Goal: Task Accomplishment & Management: Complete application form

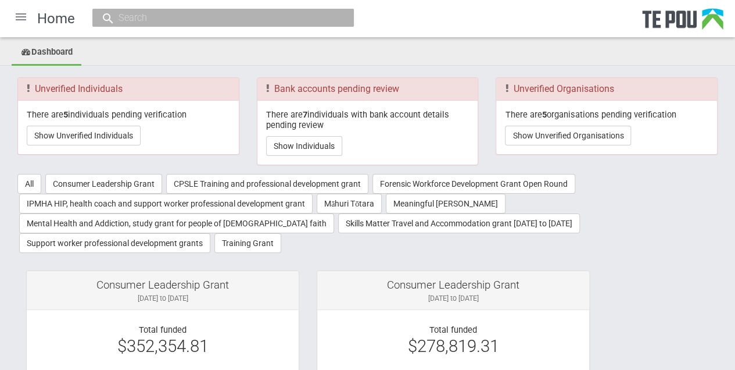
click at [21, 19] on div at bounding box center [21, 17] width 28 height 28
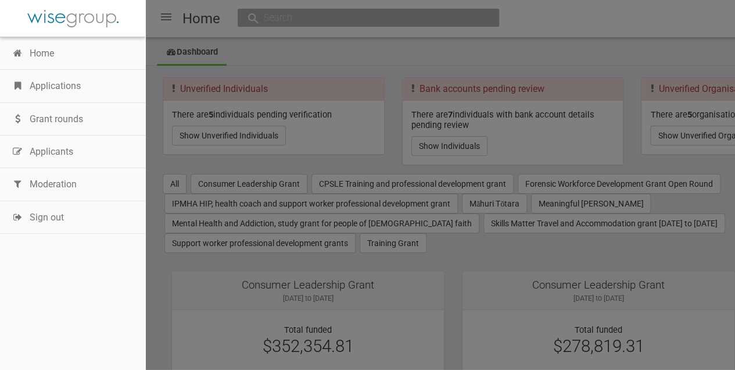
click at [47, 181] on link "Moderation" at bounding box center [72, 184] width 145 height 33
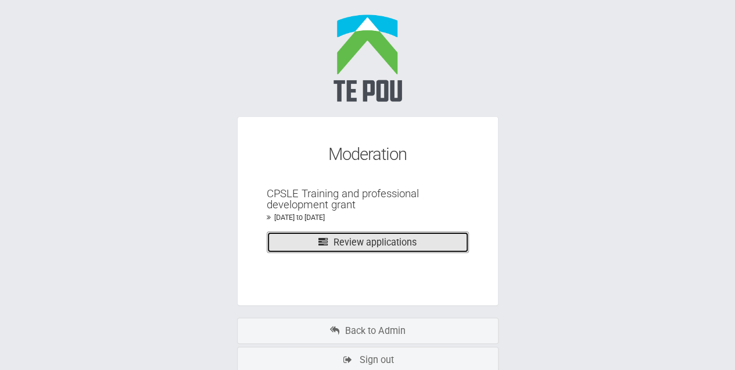
click at [363, 243] on link "Review applications" at bounding box center [368, 242] width 202 height 22
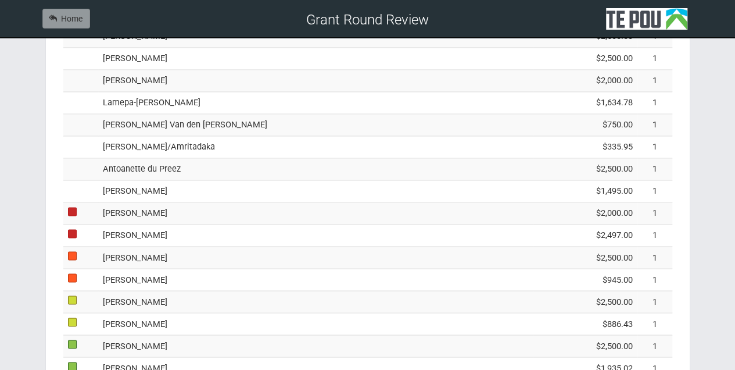
scroll to position [852, 0]
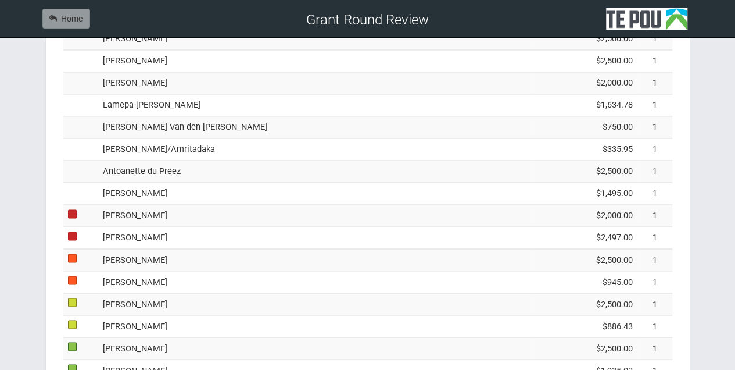
click at [138, 186] on td "Shane Price" at bounding box center [315, 194] width 435 height 22
click at [136, 161] on td "Antoanette du Preez" at bounding box center [315, 171] width 435 height 22
click at [130, 141] on td "paul kennelly/Amritadaka" at bounding box center [315, 149] width 435 height 22
click at [129, 141] on td "paul kennelly/Amritadaka" at bounding box center [315, 149] width 435 height 22
click at [128, 121] on td "Monique Van den Brink" at bounding box center [315, 127] width 435 height 22
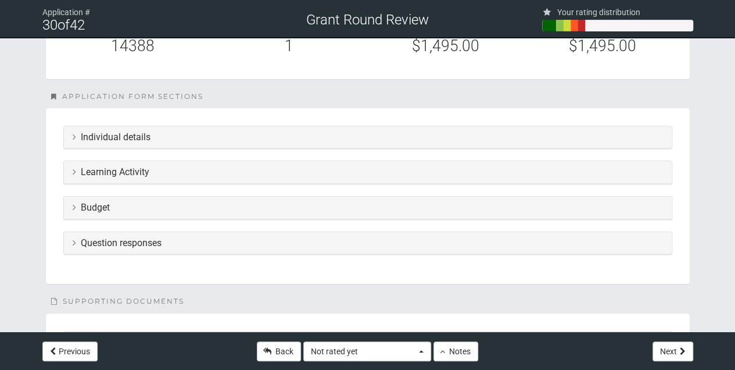
scroll to position [271, 0]
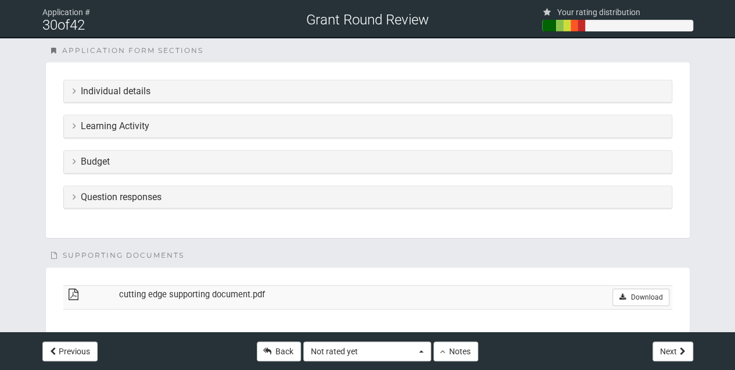
click at [74, 91] on icon at bounding box center [74, 90] width 3 height 9
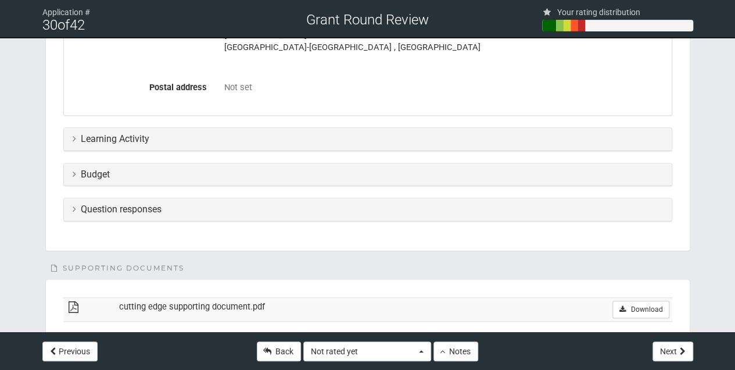
scroll to position [503, 0]
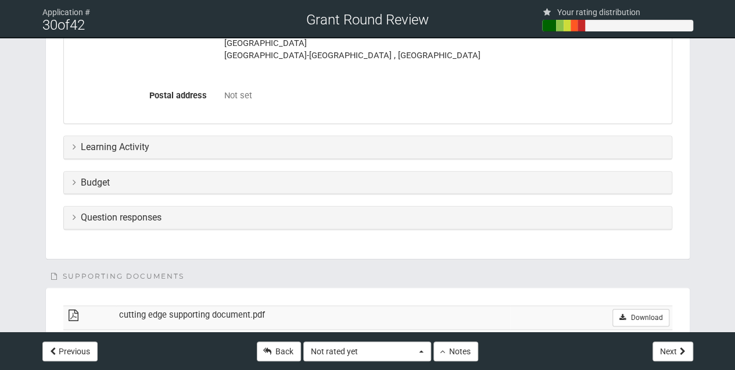
click at [74, 146] on icon at bounding box center [74, 146] width 3 height 9
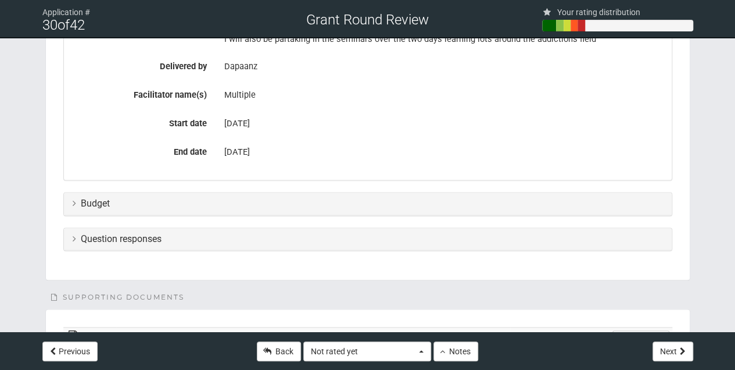
scroll to position [775, 0]
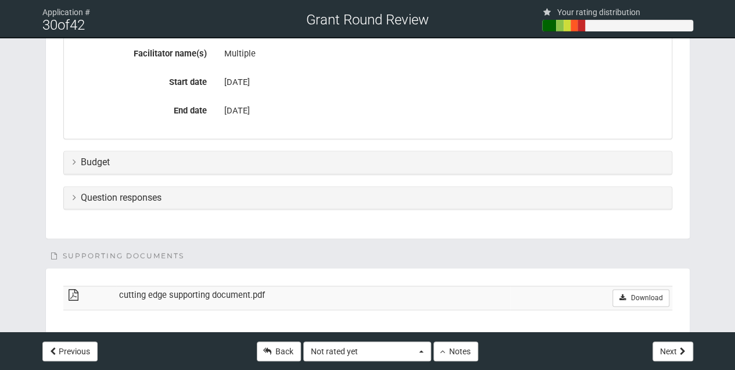
click at [75, 160] on icon at bounding box center [74, 161] width 3 height 9
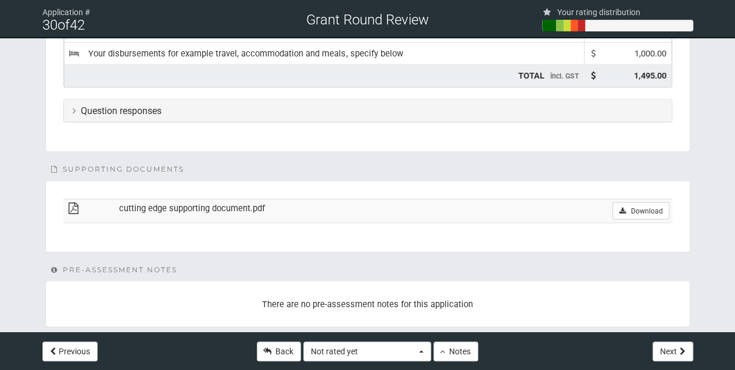
scroll to position [1103, 0]
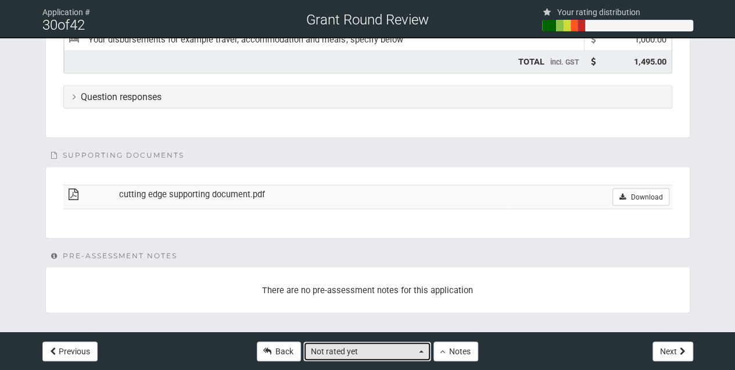
click at [423, 353] on button "Not rated yet" at bounding box center [367, 351] width 128 height 20
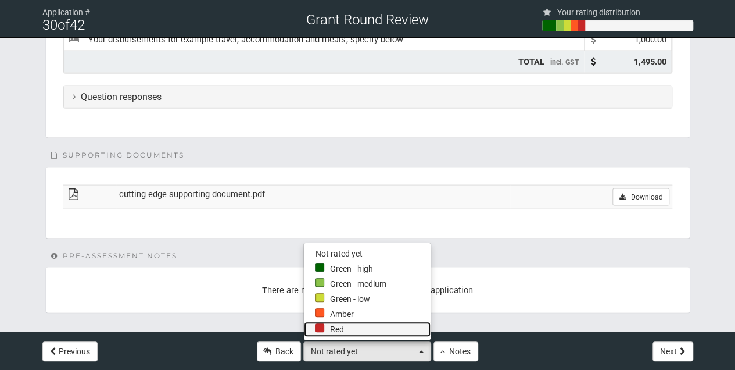
click at [333, 331] on link "Red" at bounding box center [367, 328] width 127 height 15
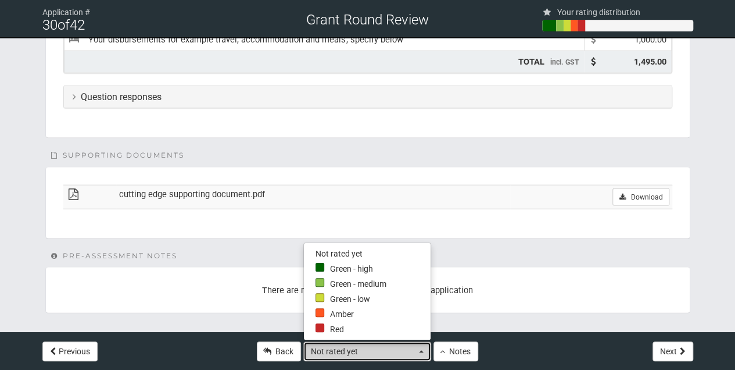
select select "0"
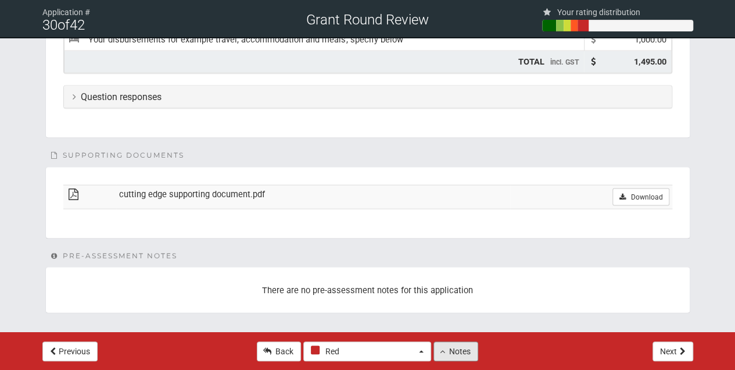
click at [453, 350] on button "Notes" at bounding box center [456, 351] width 45 height 20
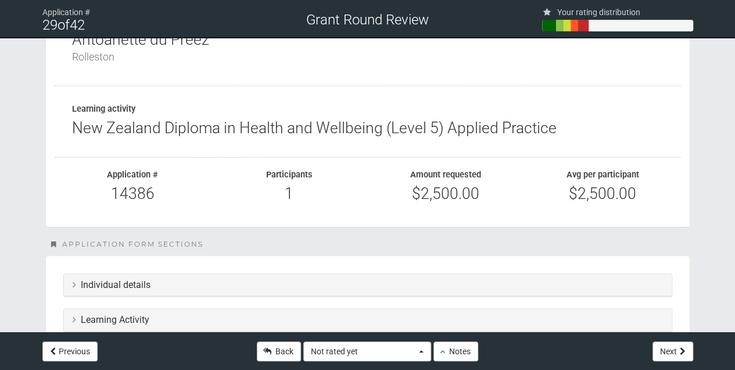
scroll to position [233, 0]
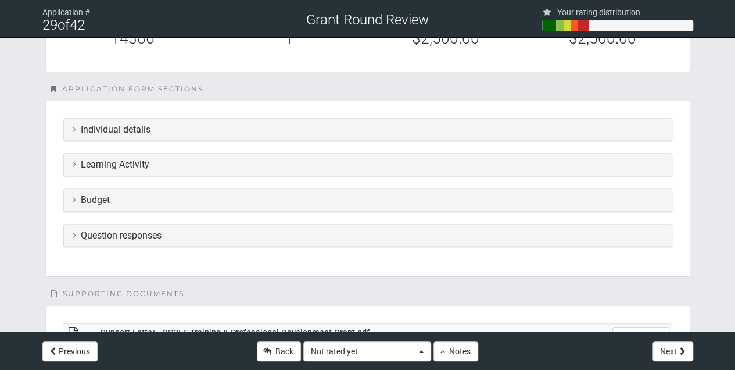
click at [73, 129] on icon at bounding box center [74, 128] width 3 height 9
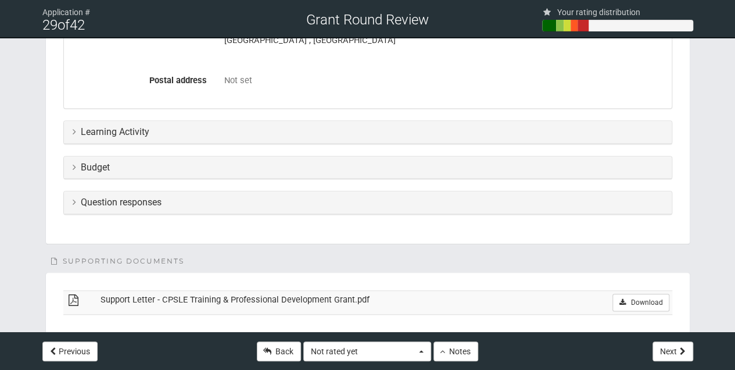
scroll to position [542, 0]
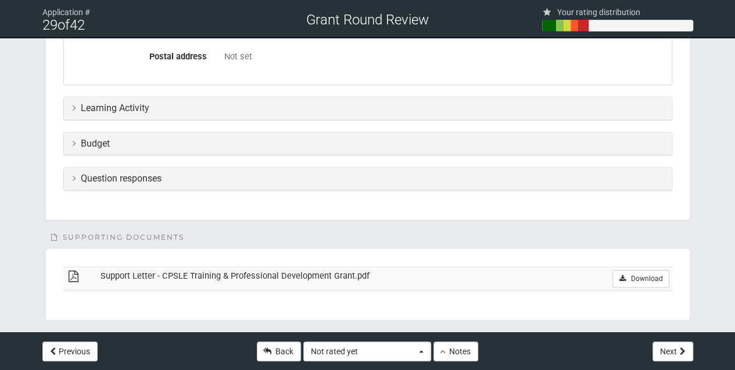
click at [73, 105] on icon at bounding box center [74, 107] width 3 height 9
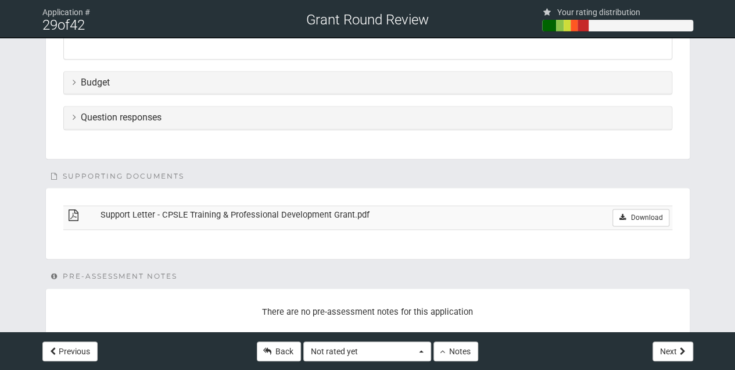
scroll to position [814, 0]
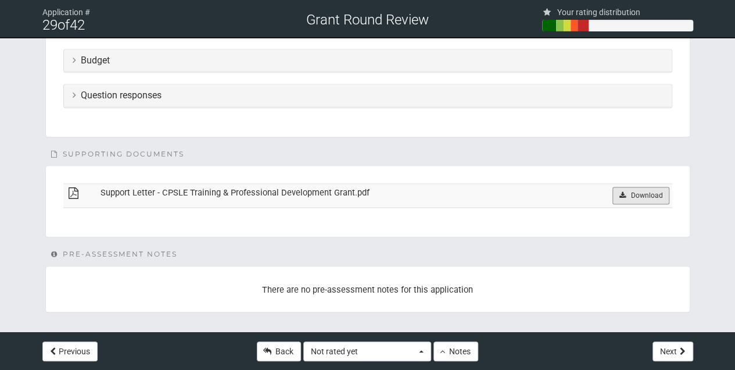
click at [628, 192] on link "Download" at bounding box center [641, 195] width 56 height 17
click at [74, 55] on icon at bounding box center [74, 59] width 3 height 9
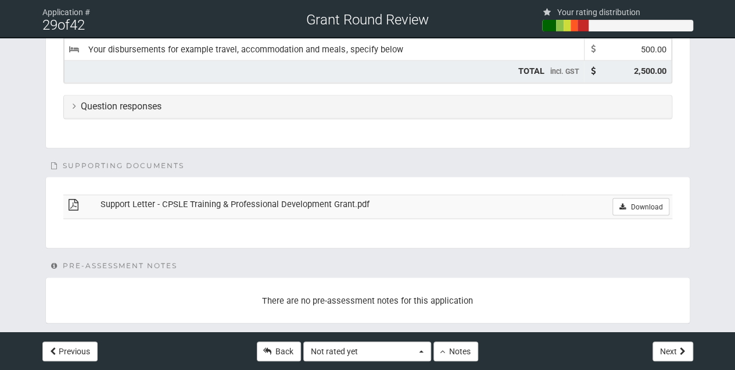
scroll to position [988, 0]
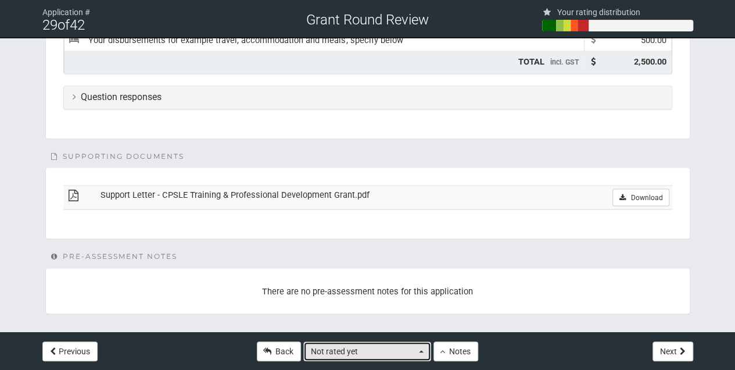
click at [422, 352] on span "button" at bounding box center [421, 351] width 5 height 2
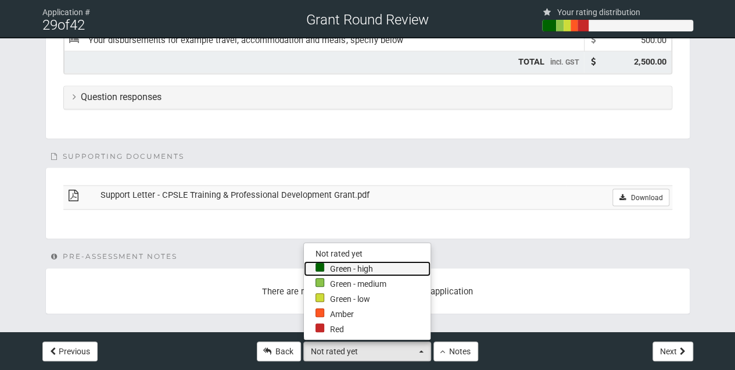
click at [334, 267] on link "Green - high" at bounding box center [367, 268] width 127 height 15
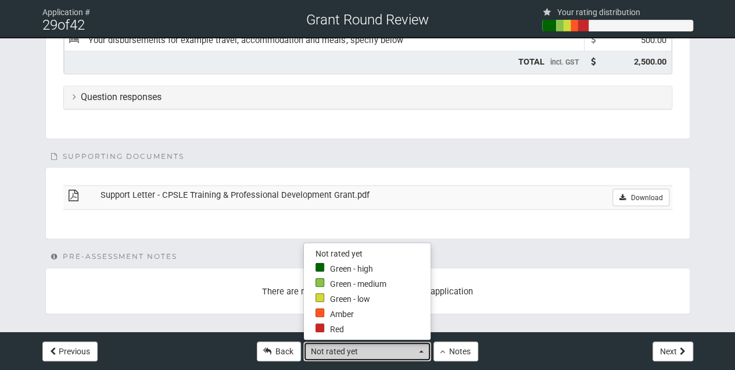
select select "4"
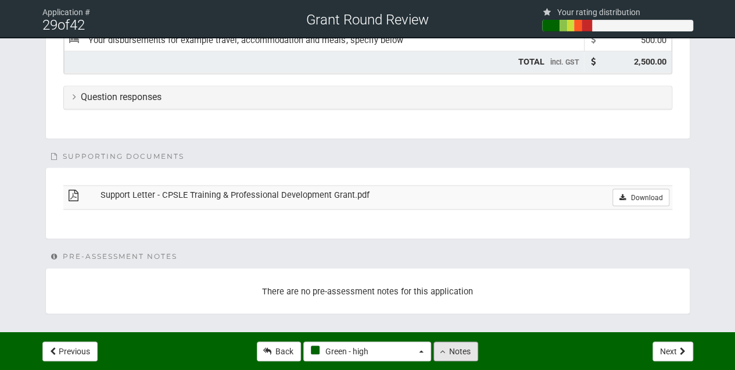
click at [448, 352] on button "Notes" at bounding box center [456, 351] width 45 height 20
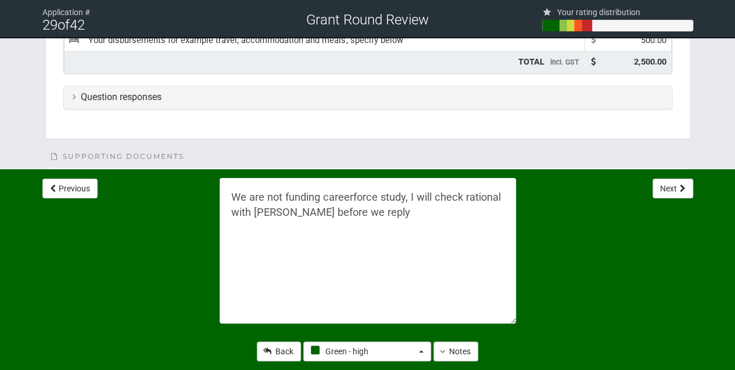
drag, startPoint x: 385, startPoint y: 215, endPoint x: 218, endPoint y: 190, distance: 168.7
click at [218, 190] on div "We are not funding careerforce study, I will check rational with Bron Pagey bef…" at bounding box center [368, 250] width 314 height 163
type textarea "$200 for course, not the $500 for laptop"
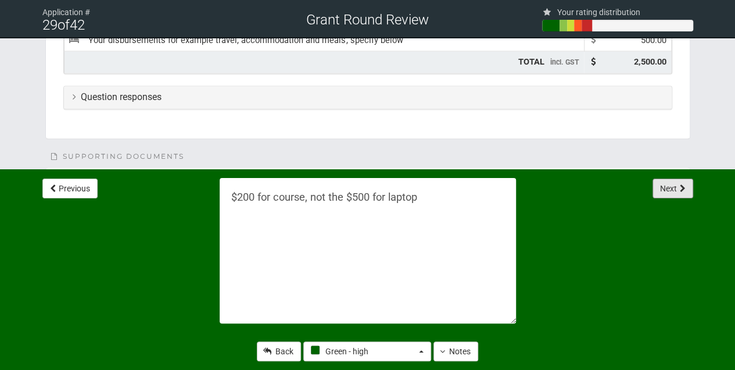
click at [666, 192] on button "Next" at bounding box center [673, 188] width 41 height 20
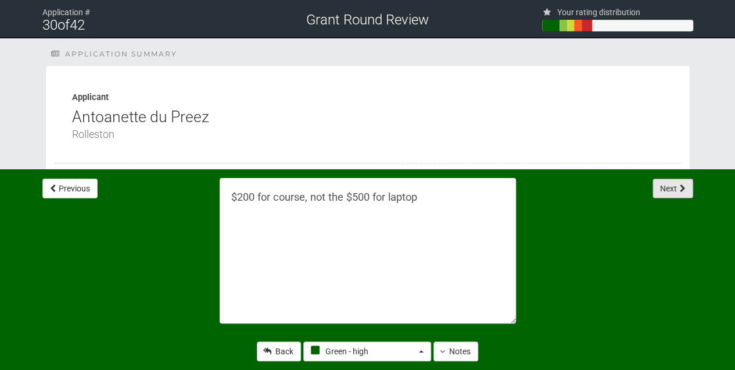
select select "0"
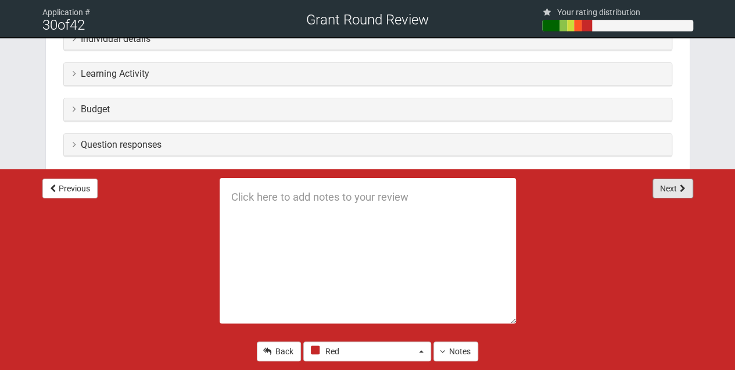
scroll to position [310, 0]
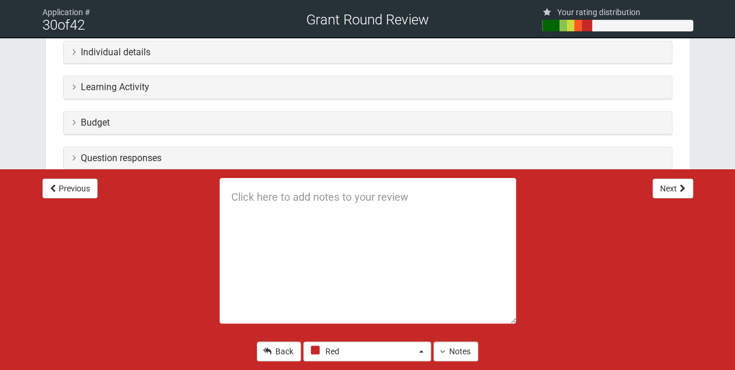
click at [73, 85] on icon at bounding box center [74, 86] width 3 height 9
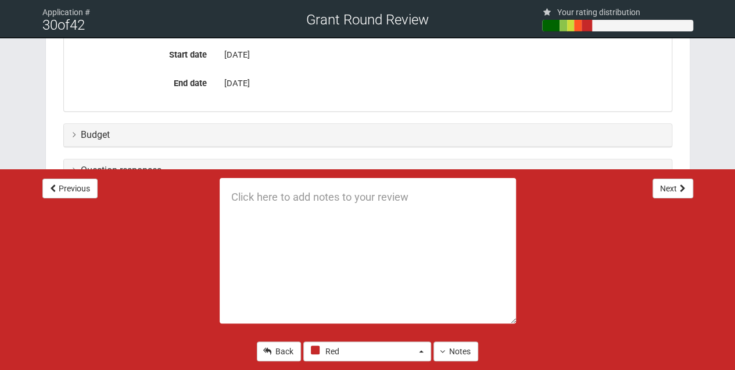
scroll to position [560, 0]
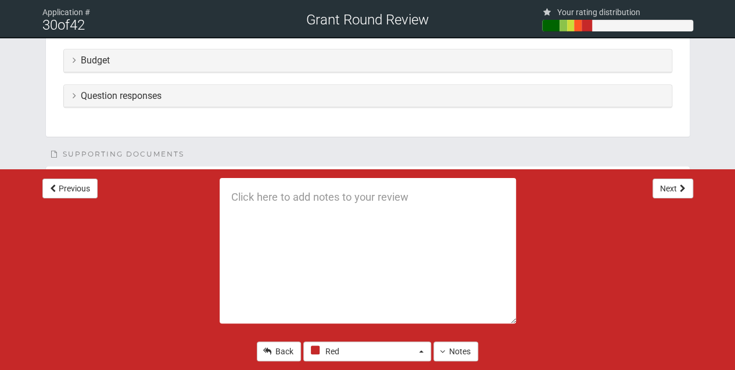
click at [74, 92] on icon at bounding box center [74, 95] width 3 height 9
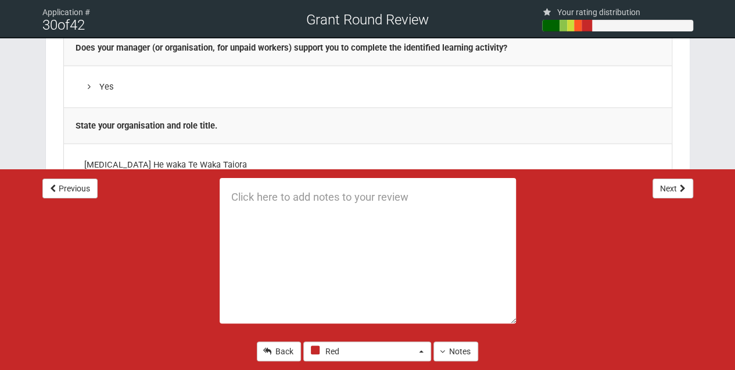
scroll to position [1103, 0]
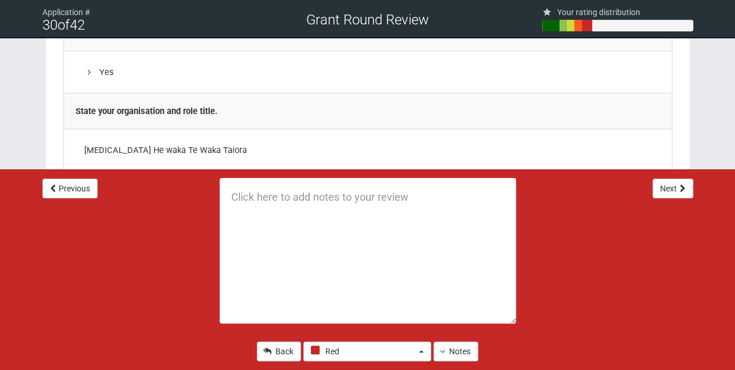
click at [233, 196] on textarea at bounding box center [368, 250] width 296 height 145
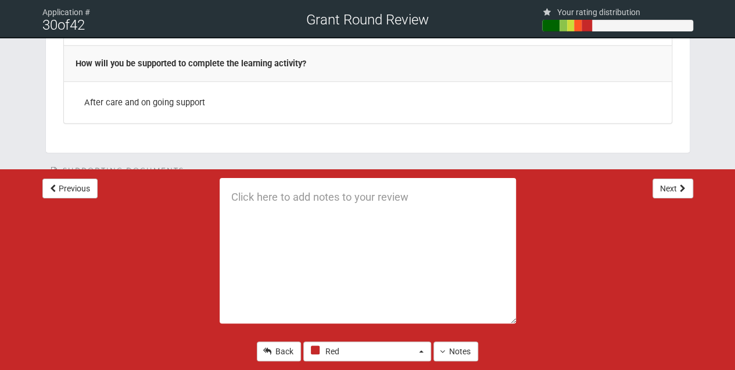
scroll to position [1565, 0]
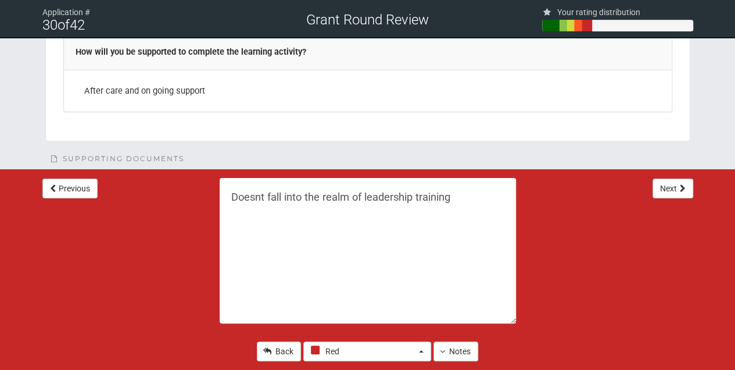
type textarea "Doesnt fall into the realm of leadership training"
click at [452, 351] on button "Notes" at bounding box center [456, 351] width 45 height 20
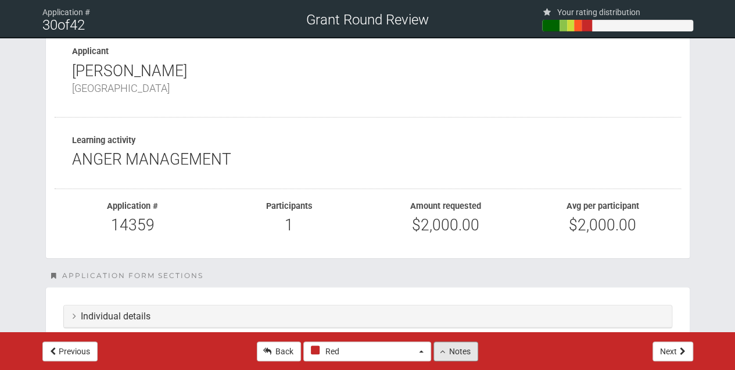
scroll to position [0, 0]
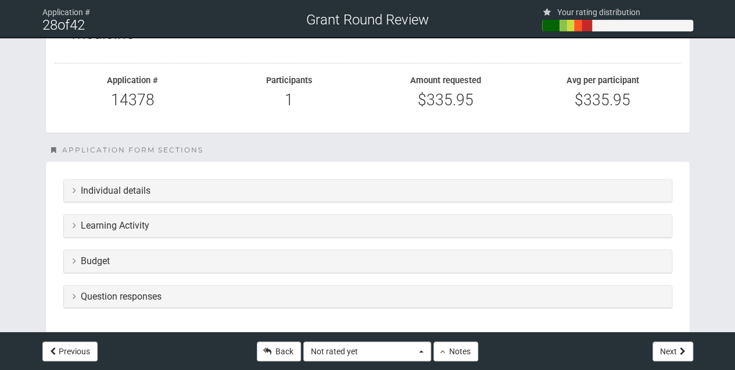
scroll to position [233, 0]
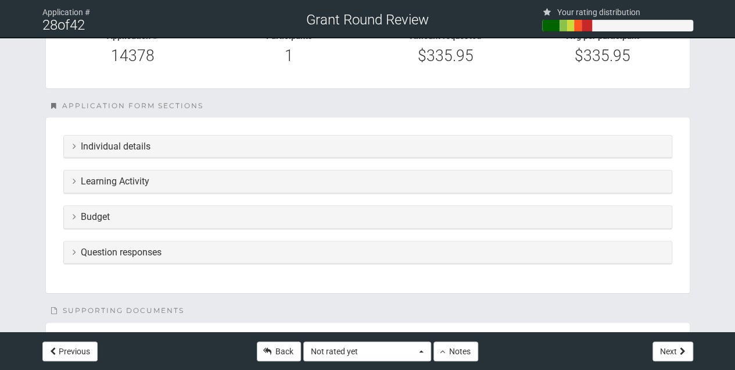
click at [74, 182] on icon at bounding box center [74, 180] width 3 height 9
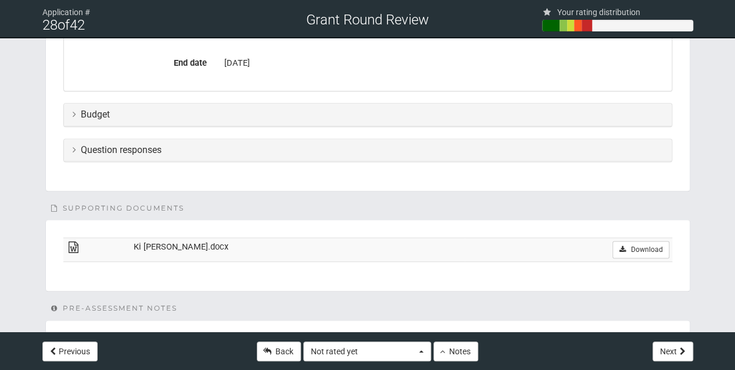
scroll to position [620, 0]
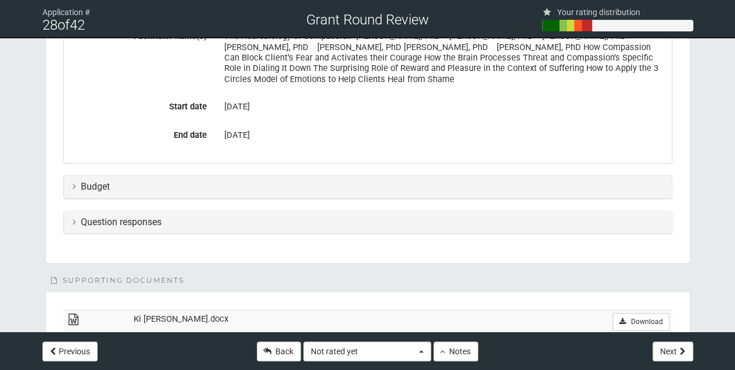
click at [73, 184] on icon at bounding box center [74, 185] width 3 height 9
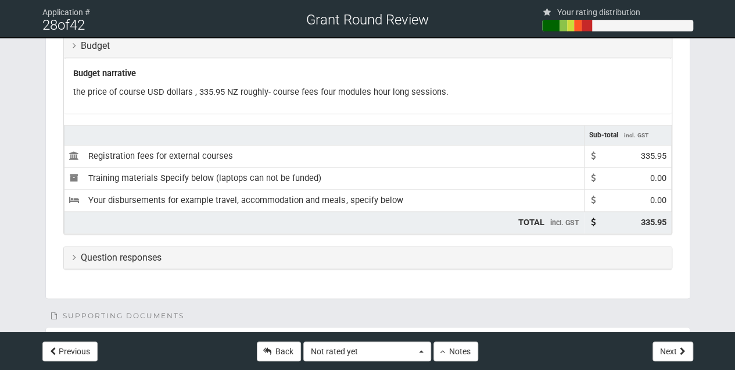
scroll to position [775, 0]
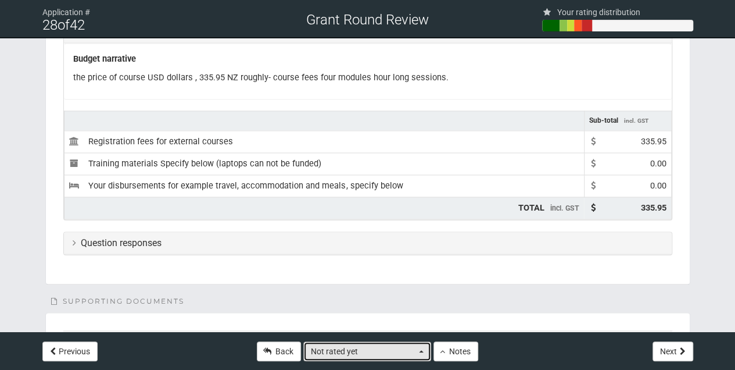
click at [424, 351] on button "Not rated yet" at bounding box center [367, 351] width 128 height 20
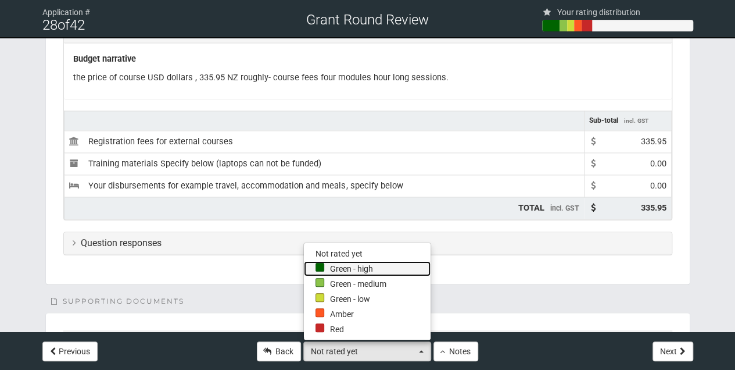
click at [344, 266] on link "Green - high" at bounding box center [367, 268] width 127 height 15
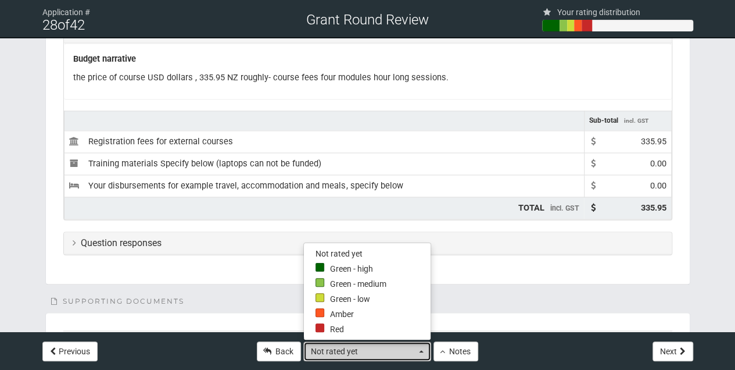
select select "4"
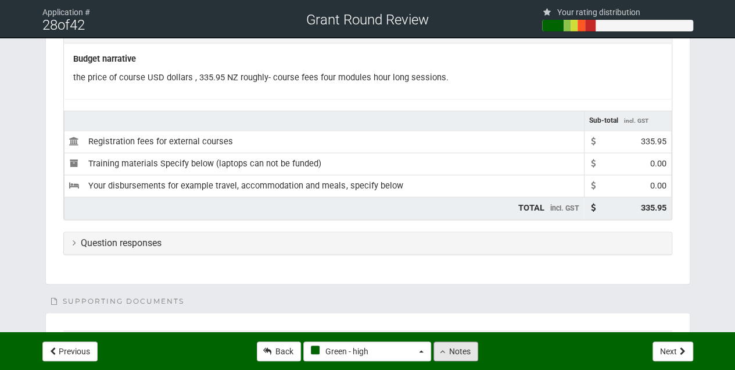
click at [460, 353] on button "Notes" at bounding box center [456, 351] width 45 height 20
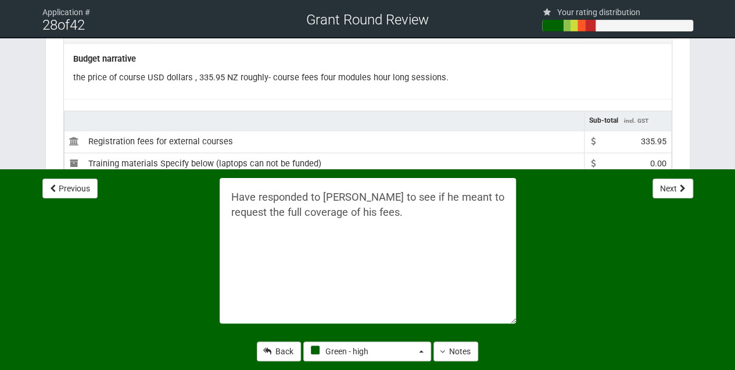
drag, startPoint x: 346, startPoint y: 213, endPoint x: 225, endPoint y: 193, distance: 122.6
click at [225, 193] on textarea "Have responded to Paul to see if he meant to request the full coverage of his f…" at bounding box center [368, 250] width 296 height 145
click at [669, 185] on button "Next" at bounding box center [673, 188] width 41 height 20
type textarea "Doesnt fall into the realm of leadership training"
select select "0"
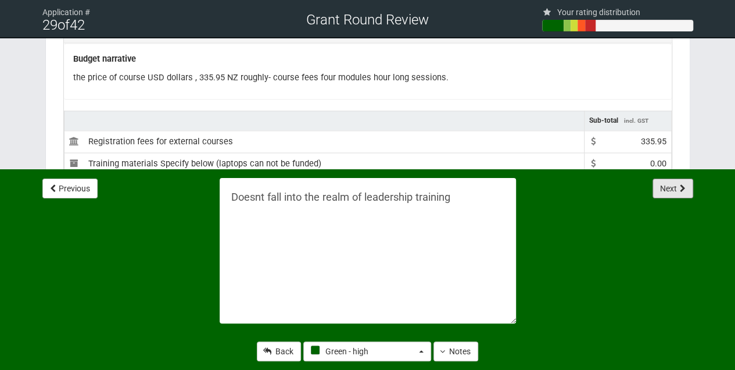
scroll to position [0, 0]
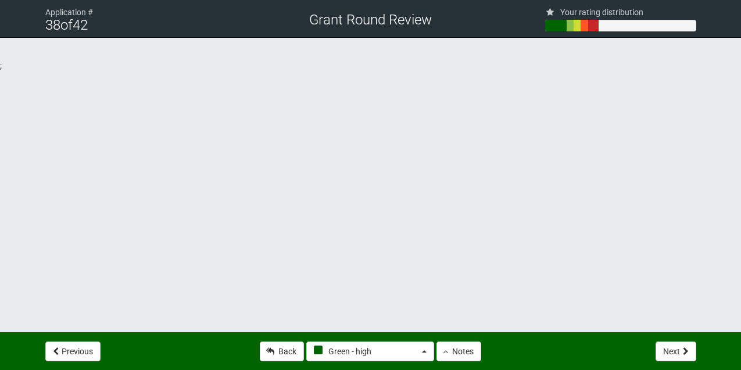
select select "4"
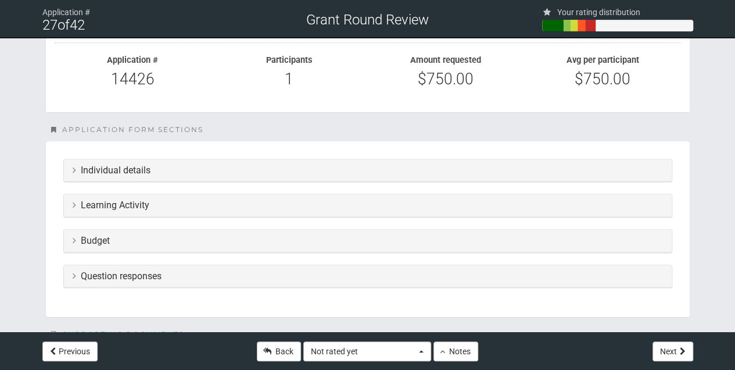
scroll to position [194, 0]
click at [73, 165] on icon at bounding box center [74, 167] width 3 height 9
